Goal: Understand process/instructions: Learn how to perform a task or action

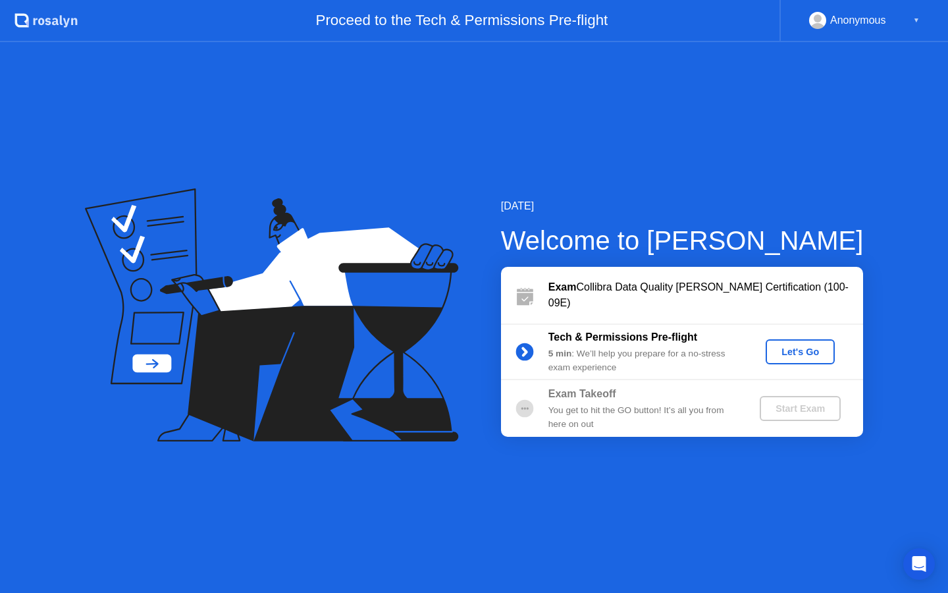
click at [808, 353] on div "Let's Go" at bounding box center [800, 351] width 59 height 11
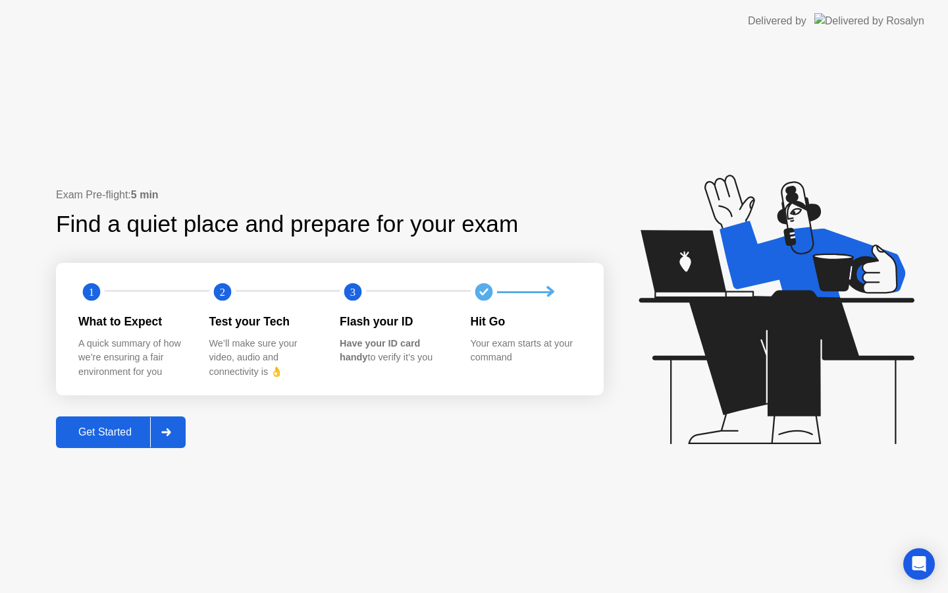
click at [114, 323] on div "What to Expect" at bounding box center [133, 321] width 110 height 17
click at [122, 427] on div "Get Started" at bounding box center [105, 432] width 90 height 12
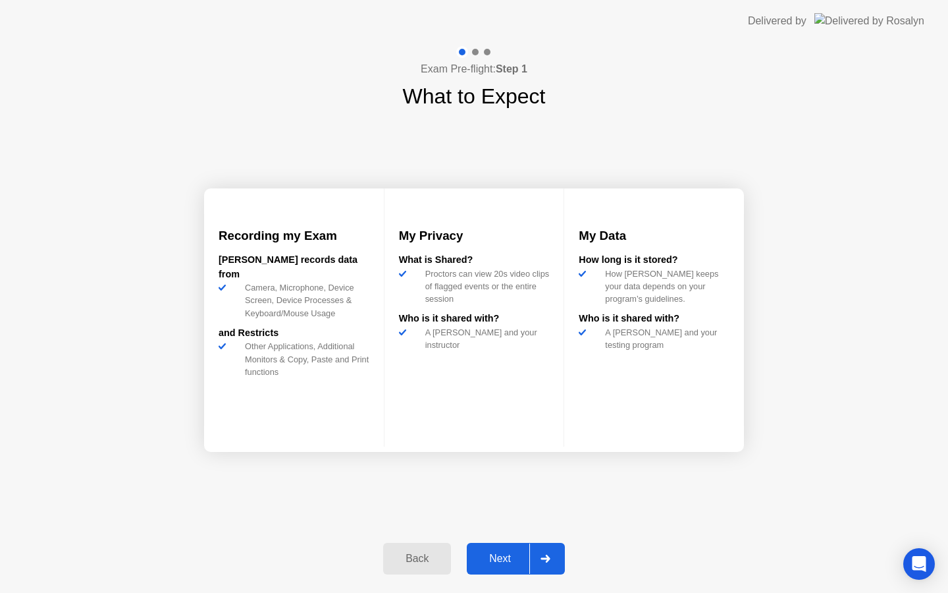
click at [510, 552] on div "Next" at bounding box center [500, 558] width 59 height 12
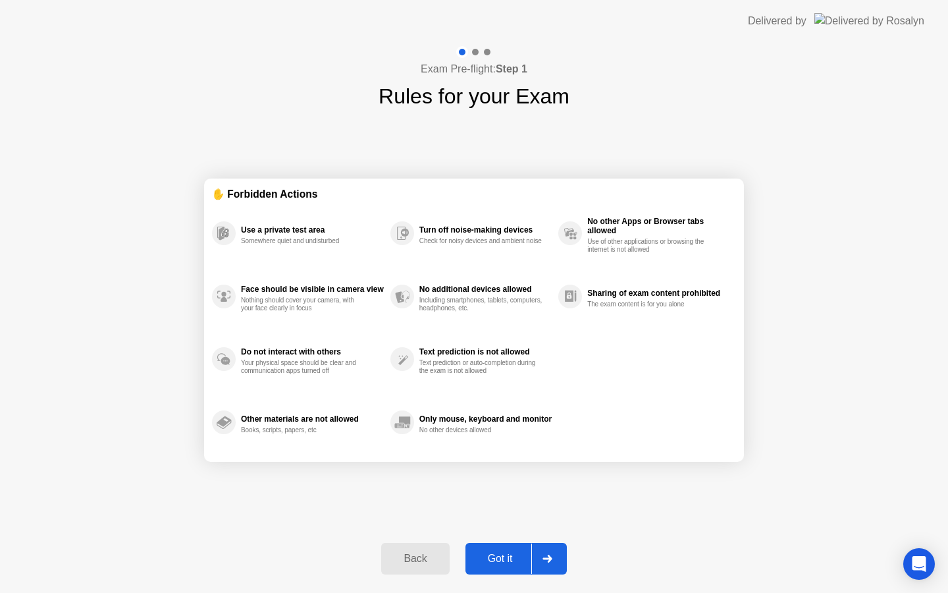
click at [502, 547] on button "Got it" at bounding box center [515, 559] width 101 height 32
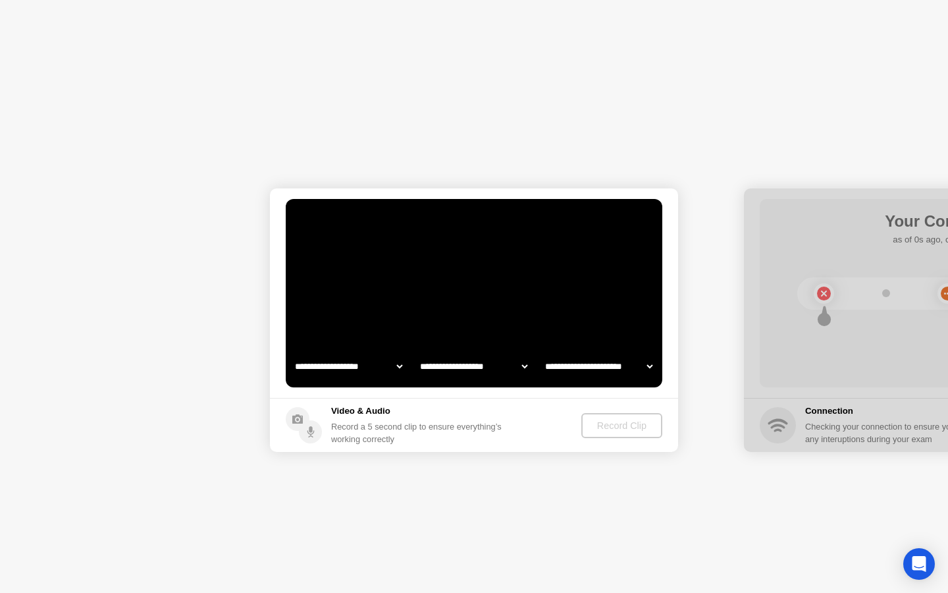
select select "**********"
select select "*******"
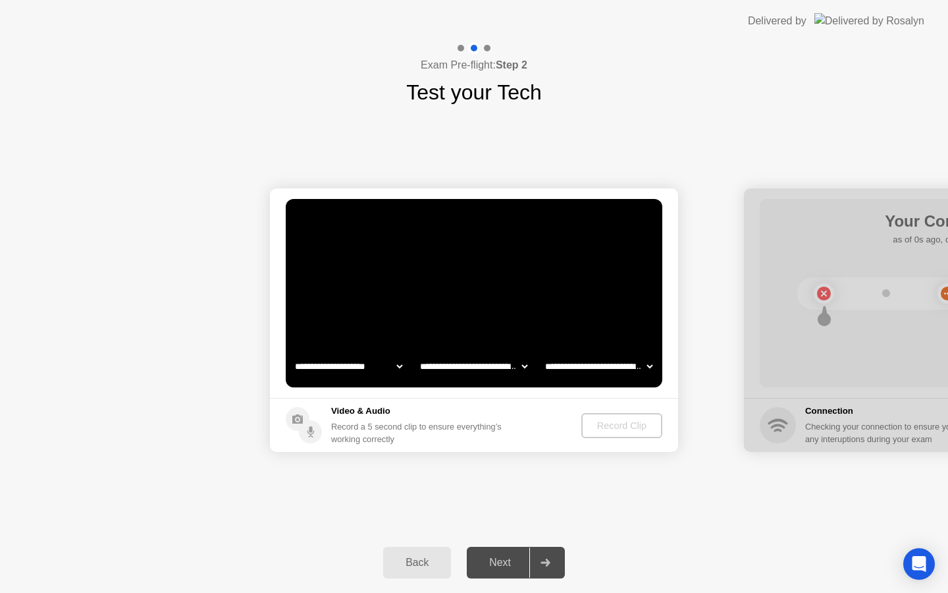
click at [493, 292] on video at bounding box center [474, 293] width 377 height 188
click at [387, 368] on select "**********" at bounding box center [348, 366] width 113 height 26
select select "**********"
click at [494, 365] on select "**********" at bounding box center [473, 366] width 113 height 26
click at [608, 427] on div "Record Clip" at bounding box center [622, 425] width 70 height 11
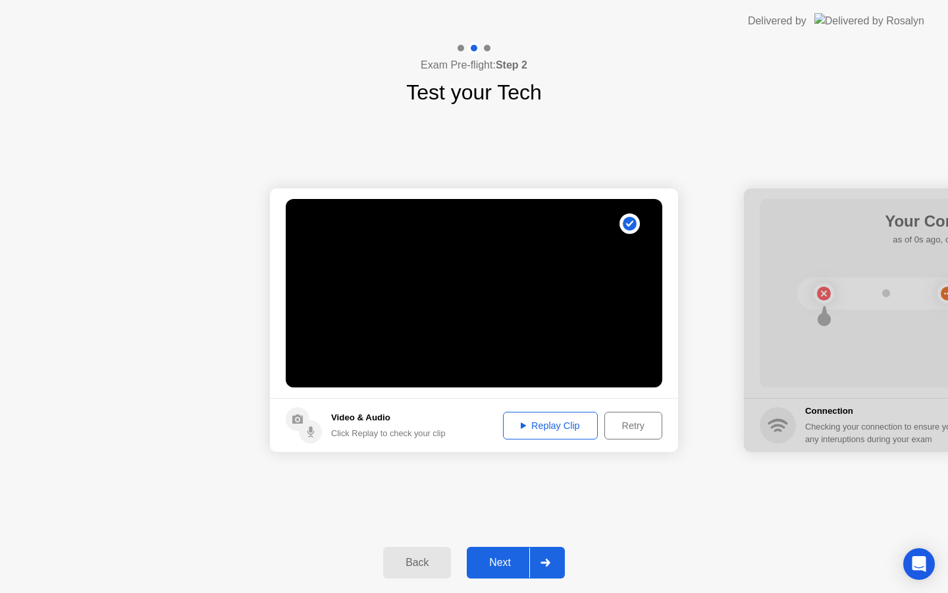
click at [553, 421] on div "Replay Clip" at bounding box center [551, 425] width 86 height 11
click at [496, 557] on div "Next" at bounding box center [500, 562] width 59 height 12
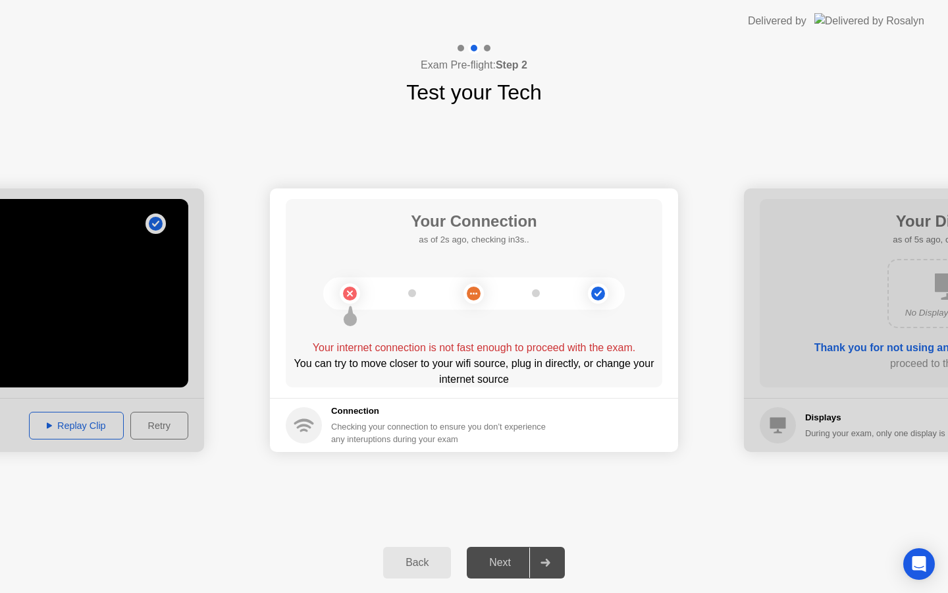
click at [531, 332] on div "Your Connection as of 2s ago, checking in3s.. Your internet connection is not f…" at bounding box center [474, 293] width 377 height 188
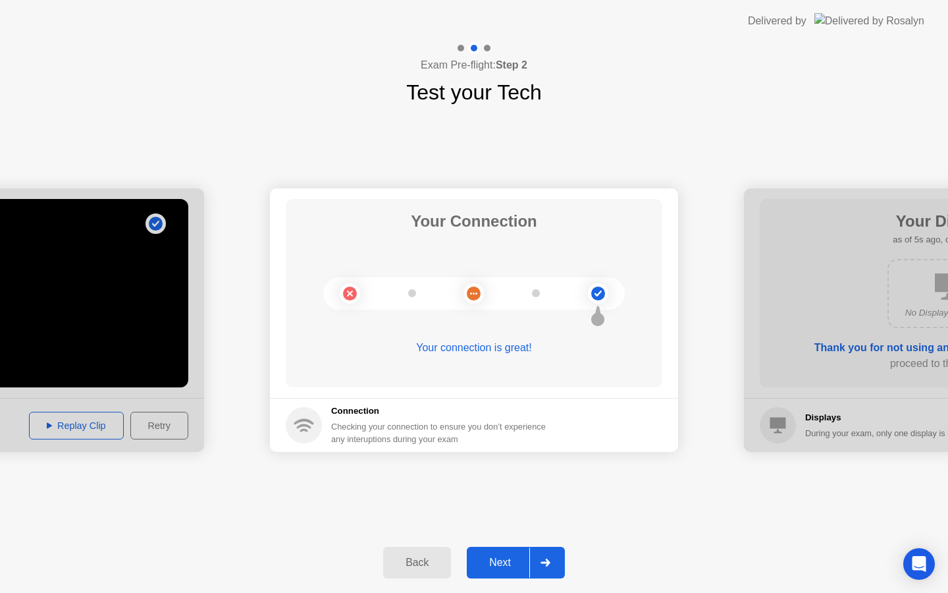
click at [489, 559] on div "Next" at bounding box center [500, 562] width 59 height 12
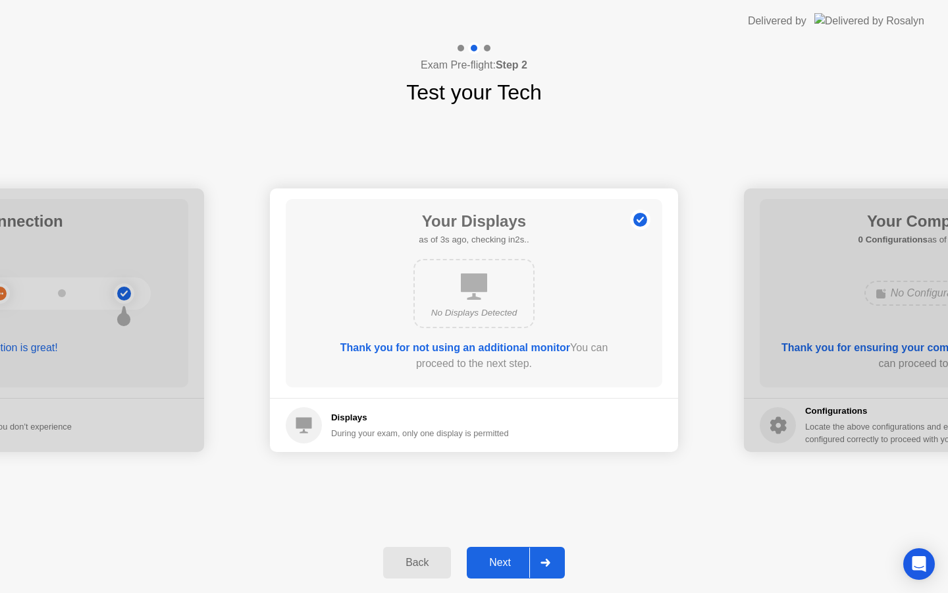
click at [502, 556] on div "Next" at bounding box center [500, 562] width 59 height 12
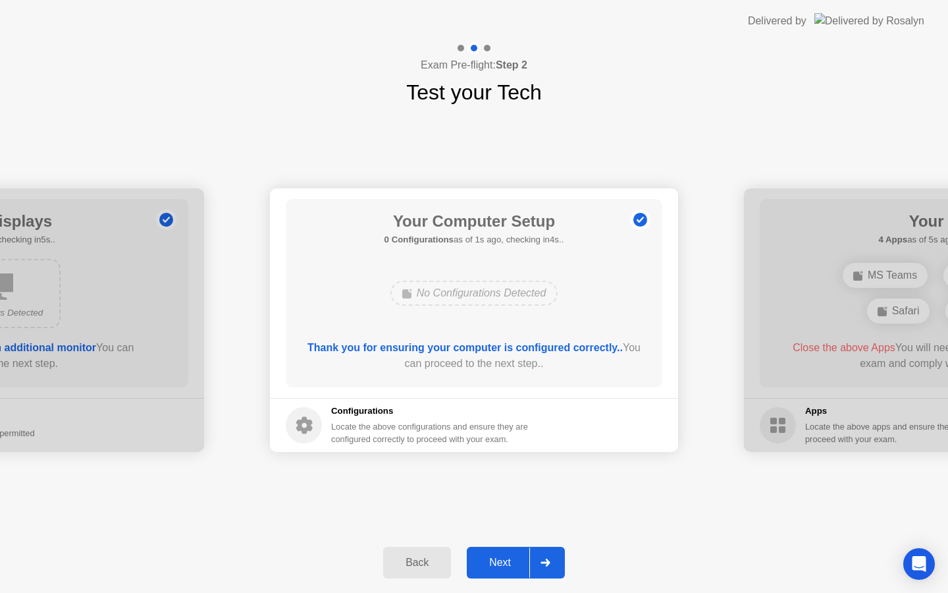
click at [485, 568] on div "Next" at bounding box center [500, 562] width 59 height 12
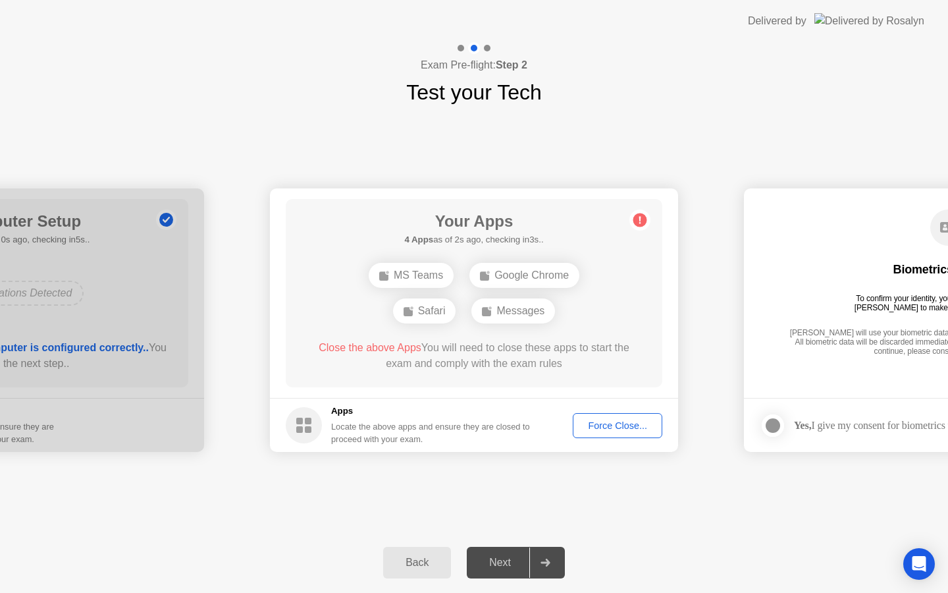
click at [620, 433] on button "Force Close..." at bounding box center [618, 425] width 90 height 25
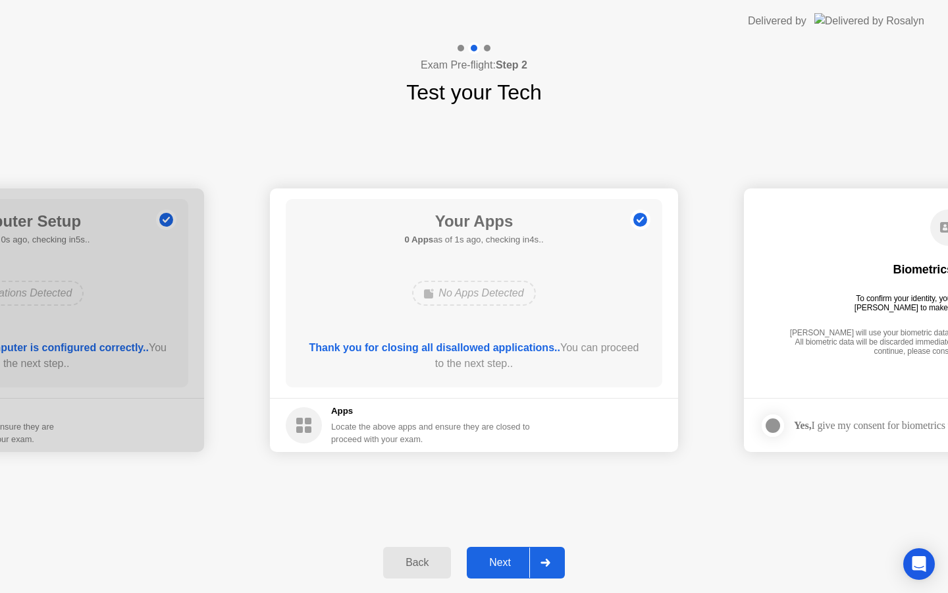
click at [523, 549] on button "Next" at bounding box center [516, 562] width 98 height 32
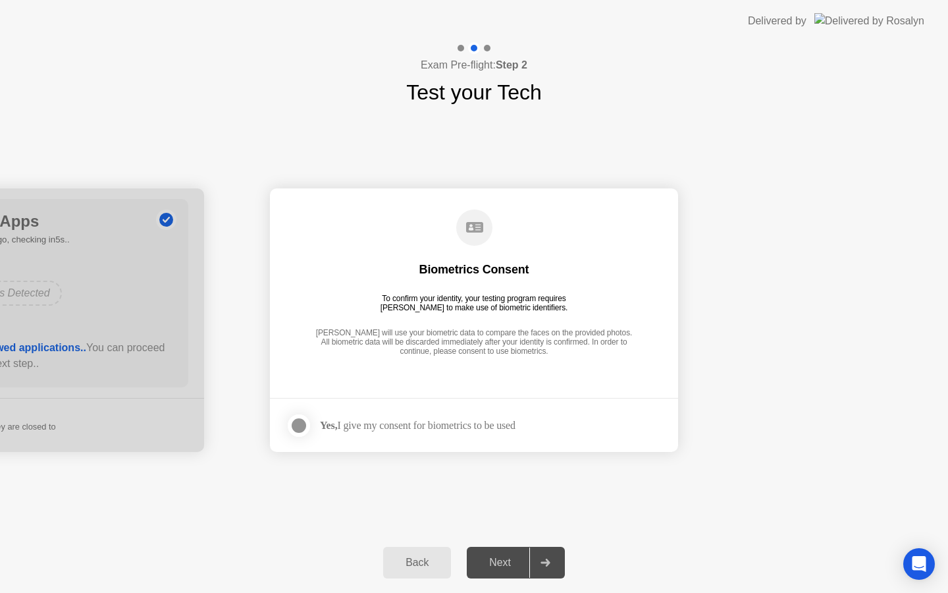
click at [305, 422] on div at bounding box center [299, 425] width 16 height 16
click at [490, 551] on button "Next" at bounding box center [516, 562] width 98 height 32
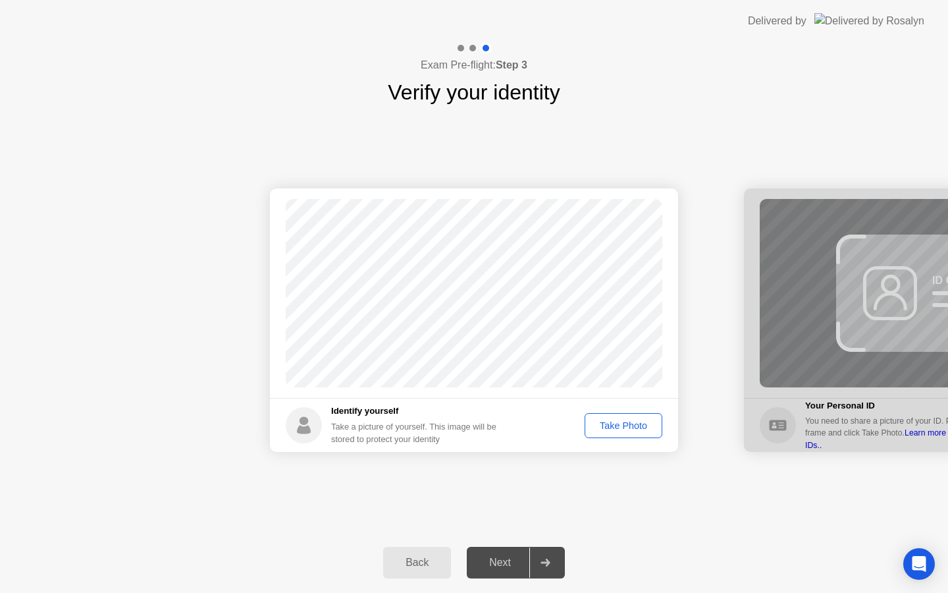
click at [627, 432] on button "Take Photo" at bounding box center [624, 425] width 78 height 25
click at [501, 564] on div "Next" at bounding box center [500, 562] width 59 height 12
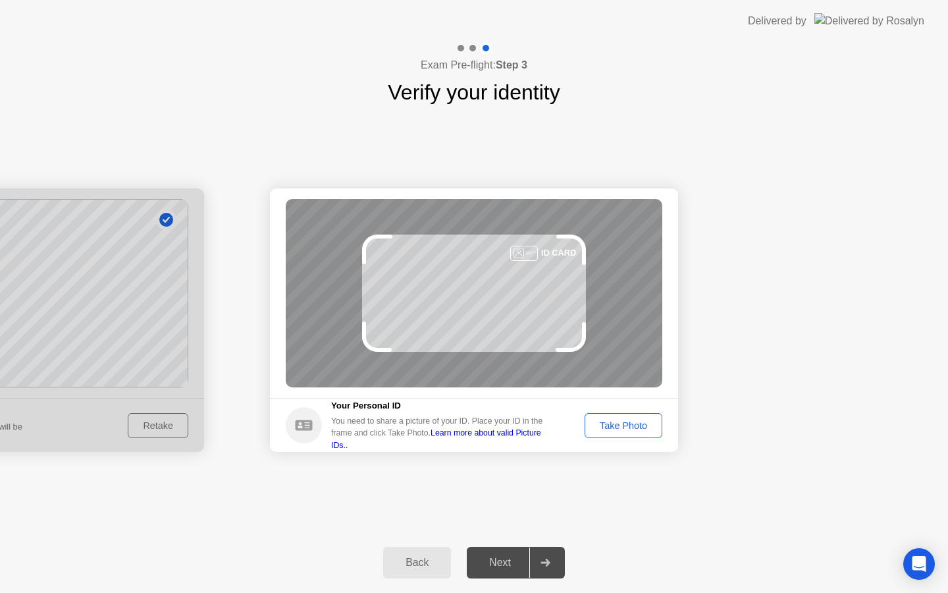
click at [636, 427] on div "Take Photo" at bounding box center [623, 425] width 68 height 11
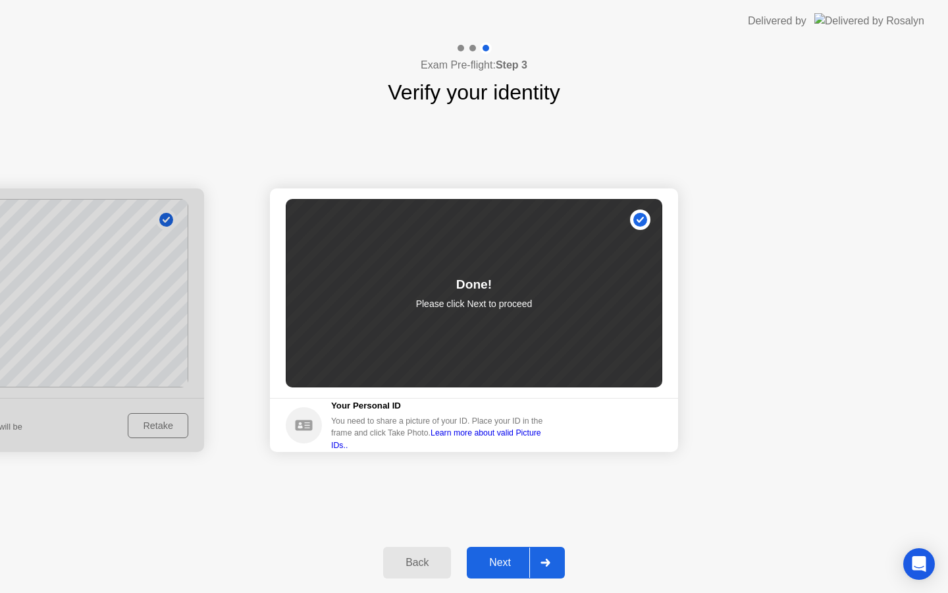
click at [510, 560] on div "Next" at bounding box center [500, 562] width 59 height 12
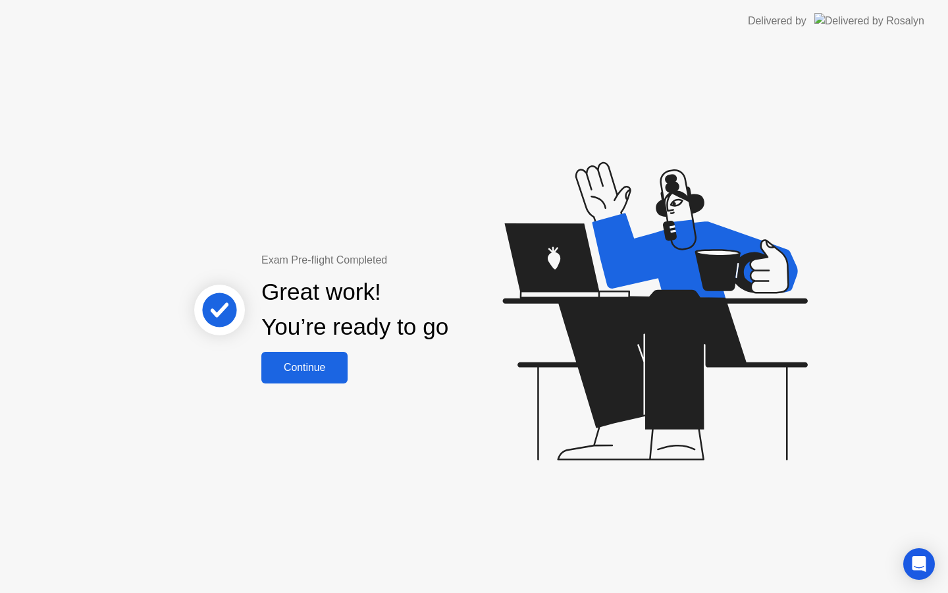
click at [308, 365] on div "Continue" at bounding box center [304, 367] width 78 height 12
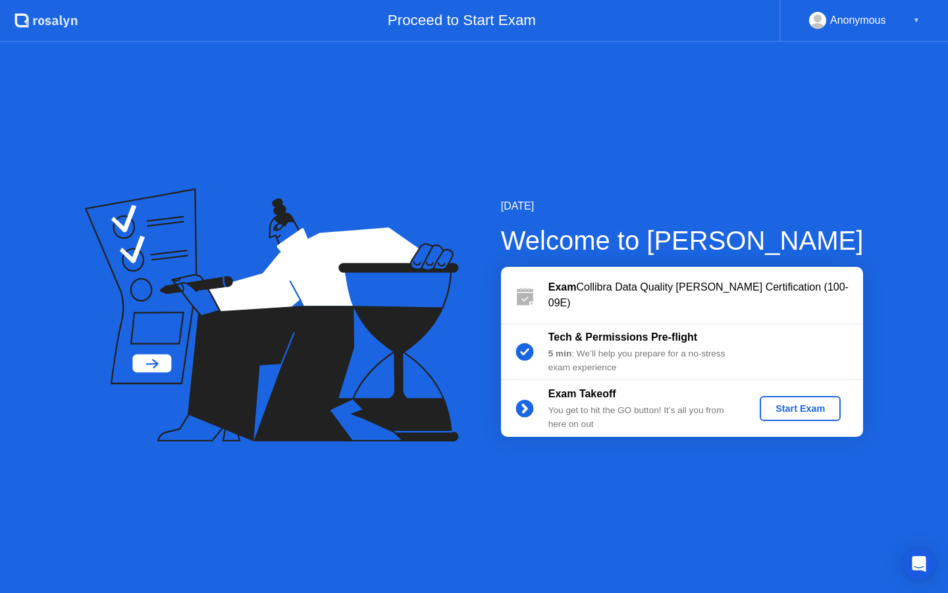
click at [805, 420] on button "Start Exam" at bounding box center [800, 408] width 81 height 25
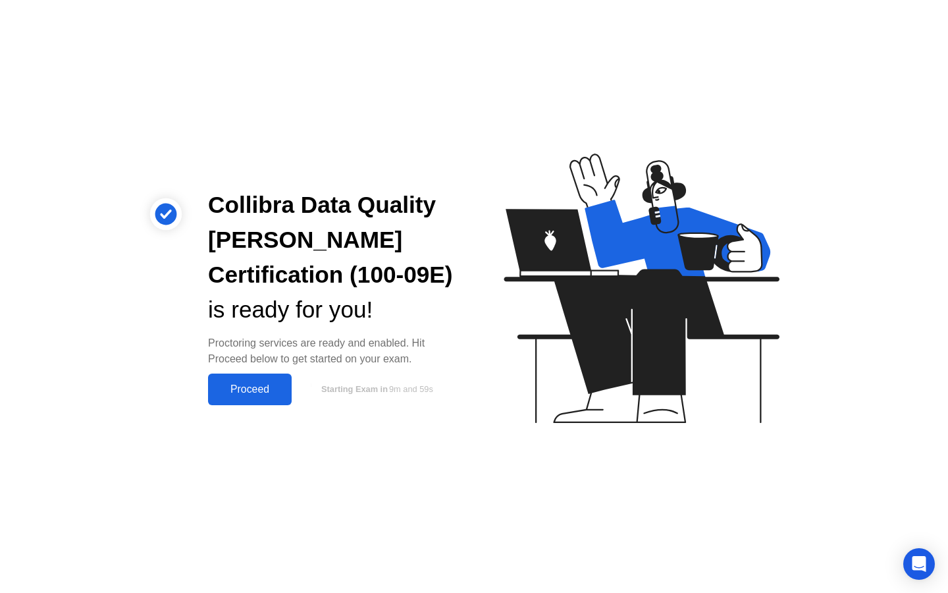
click at [266, 394] on div "Proceed" at bounding box center [250, 389] width 76 height 12
